Goal: Transaction & Acquisition: Book appointment/travel/reservation

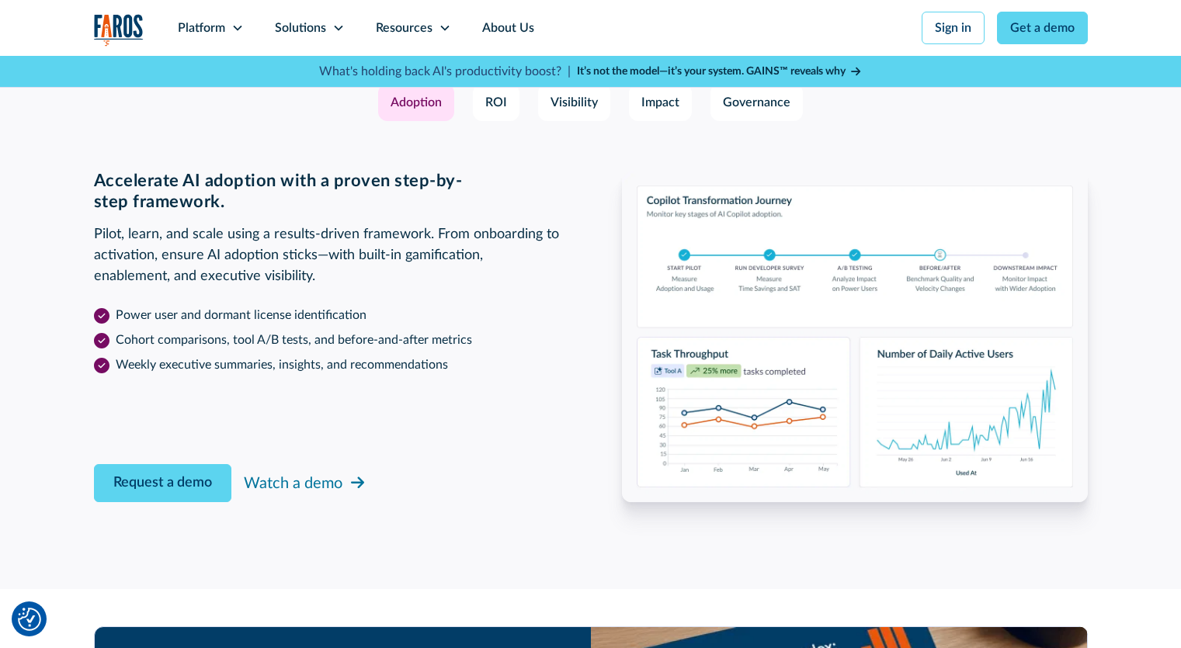
scroll to position [2408, 0]
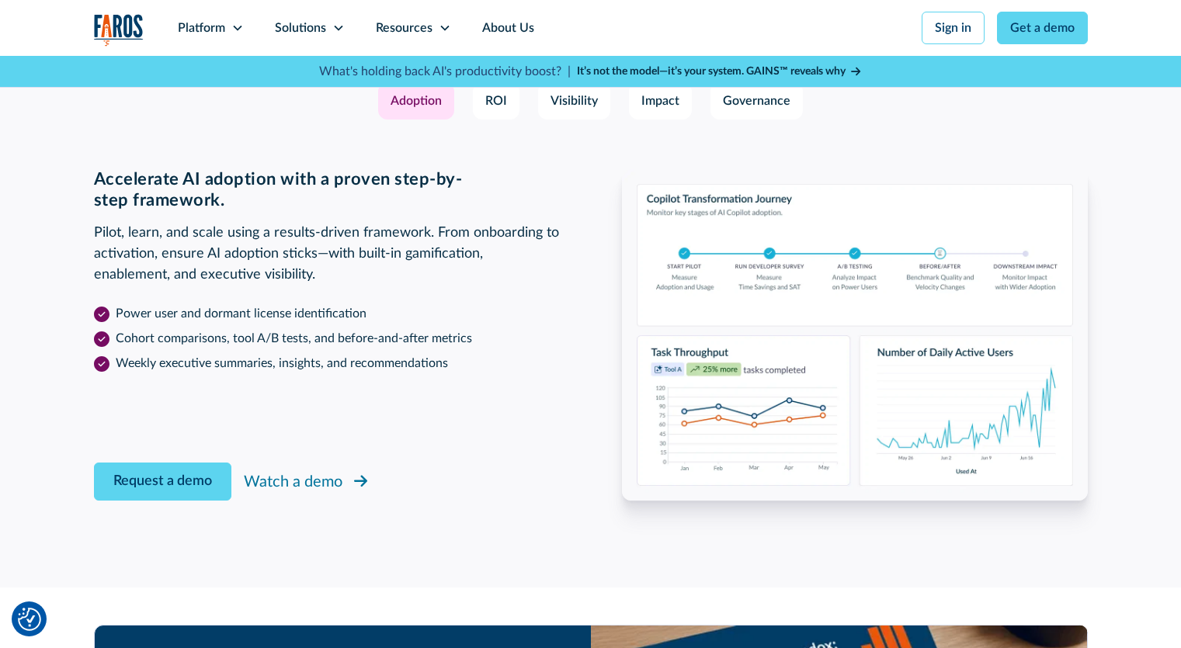
click at [314, 482] on div "Watch a demo" at bounding box center [293, 482] width 99 height 23
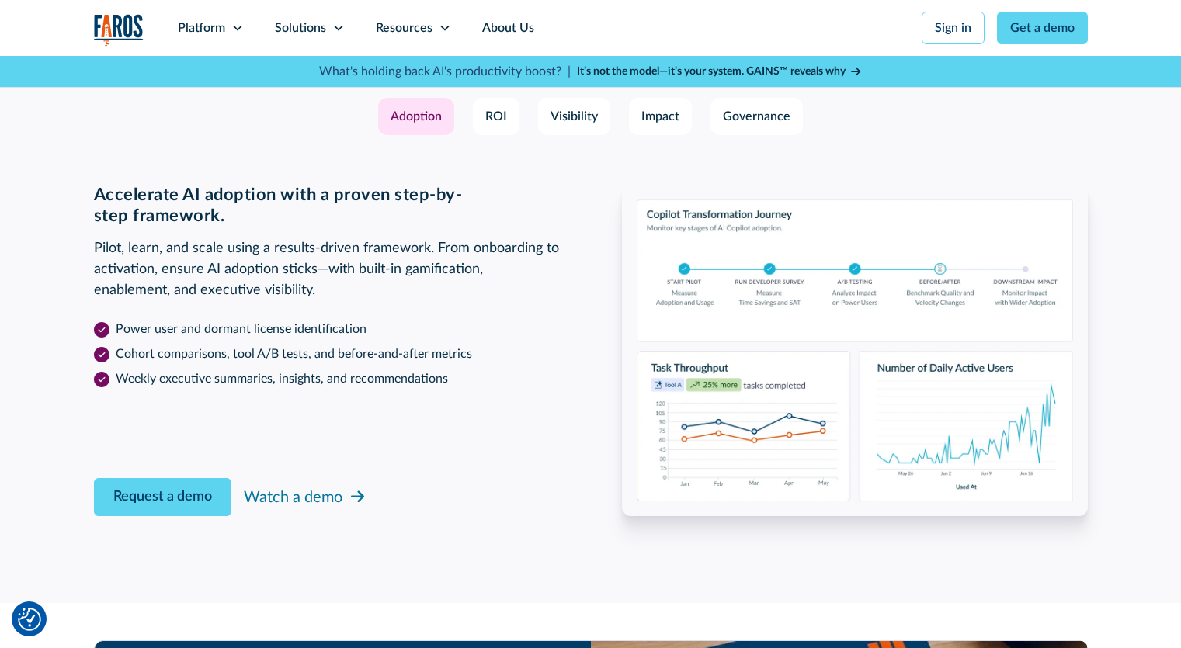
scroll to position [2485, 0]
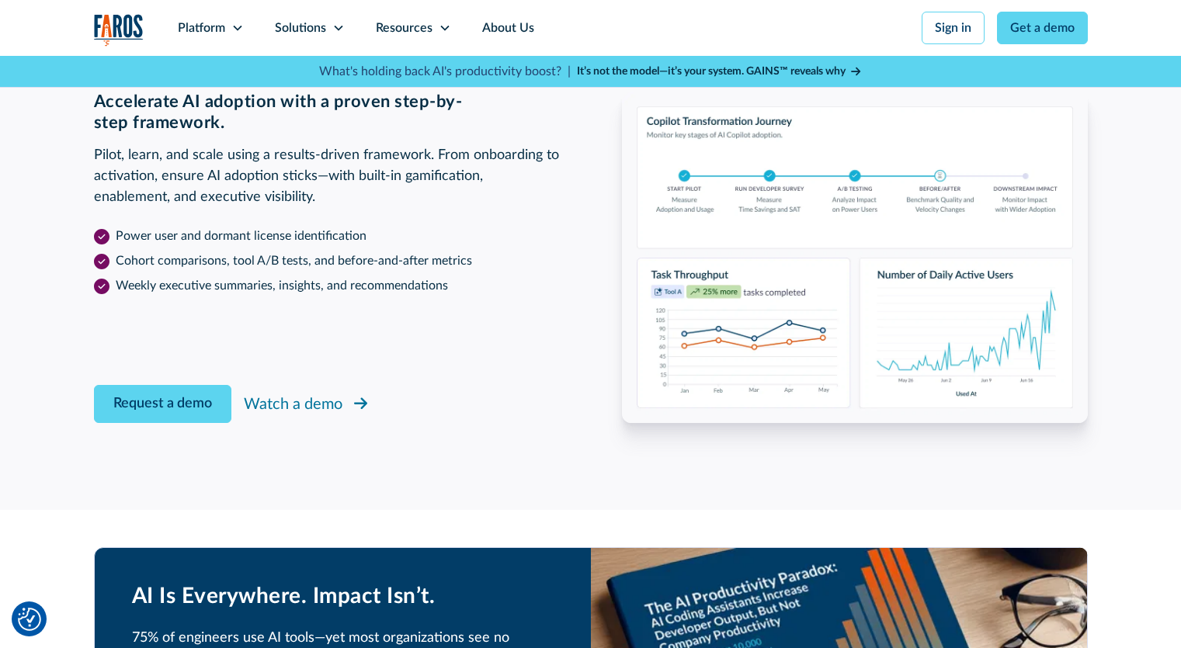
click at [363, 405] on icon at bounding box center [361, 404] width 14 height 16
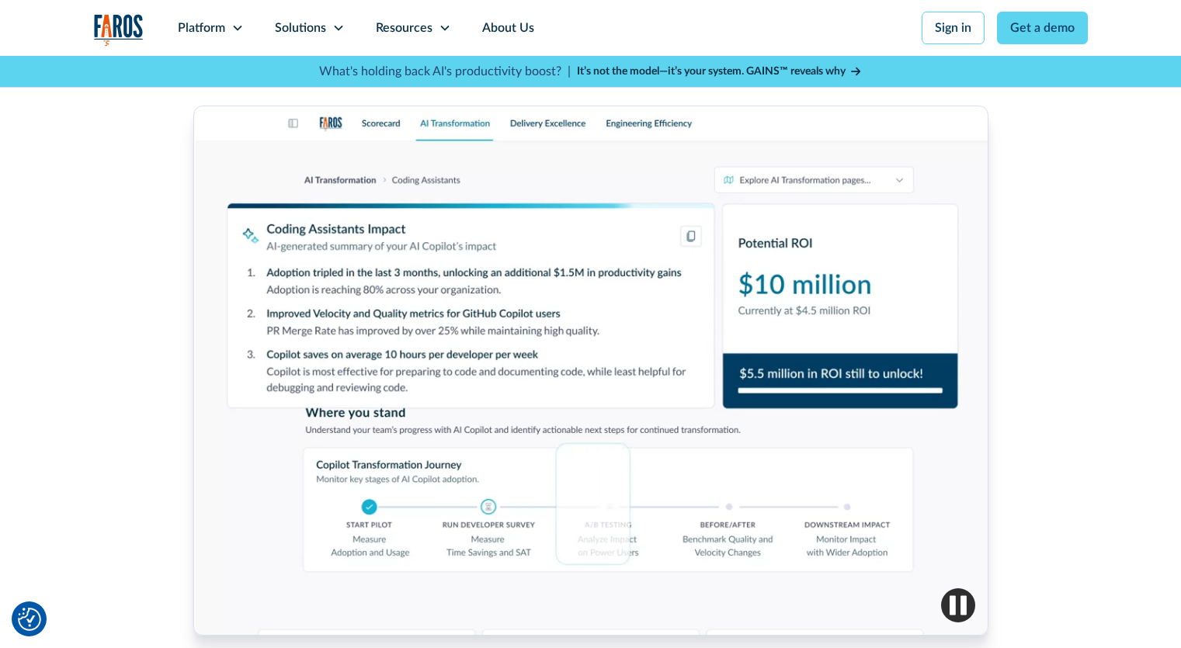
scroll to position [699, 0]
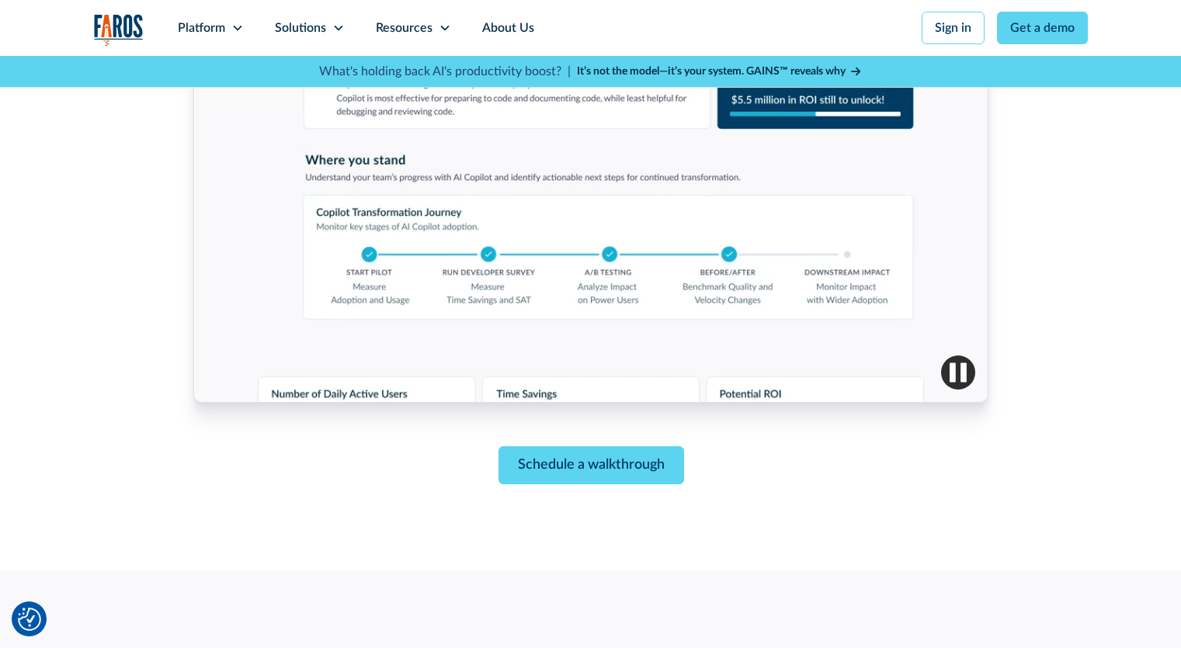
click at [958, 363] on img "button" at bounding box center [958, 373] width 34 height 34
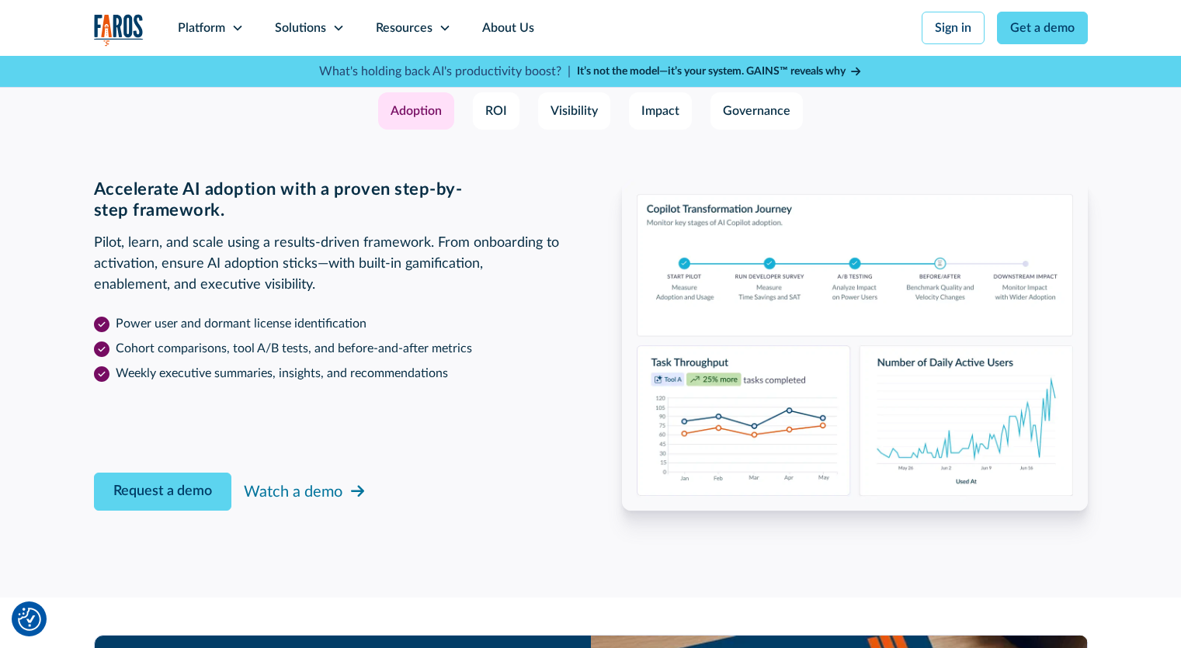
scroll to position [2485, 0]
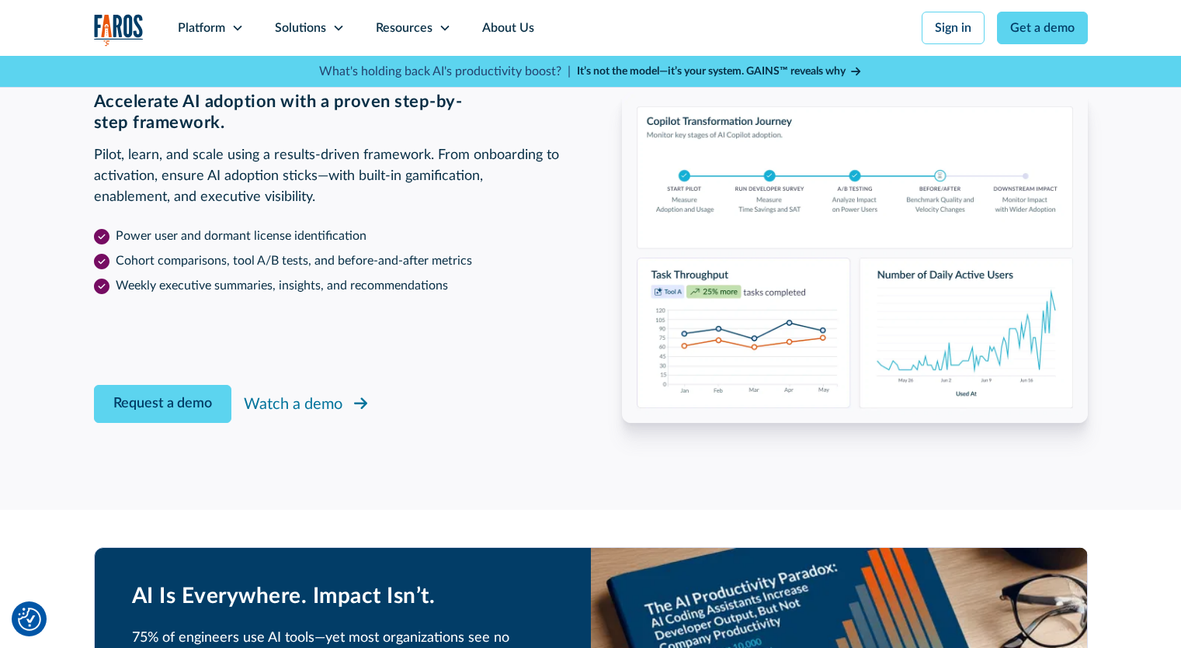
click at [276, 401] on div "Watch a demo" at bounding box center [293, 404] width 99 height 23
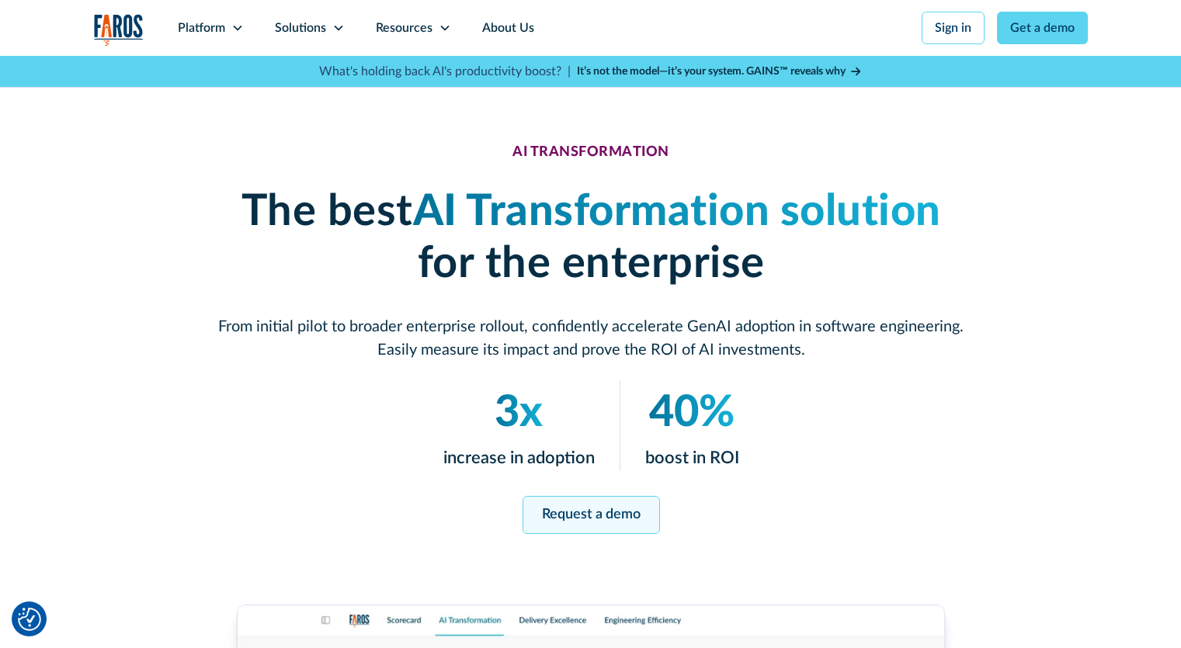
click at [551, 509] on link "Request a demo" at bounding box center [590, 515] width 137 height 38
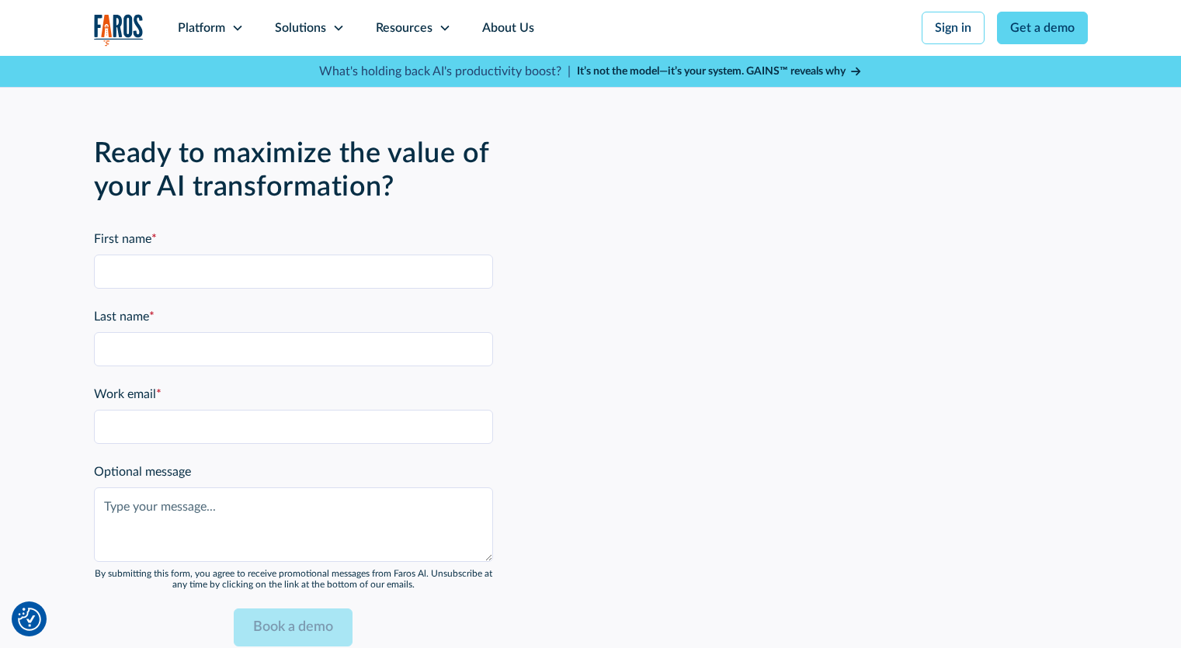
scroll to position [3826, 0]
